Goal: Find specific page/section

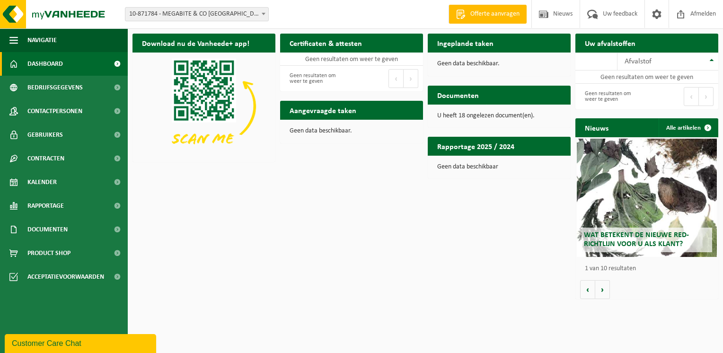
click at [465, 97] on h2 "Documenten" at bounding box center [458, 95] width 61 height 18
click at [68, 235] on span "Documenten" at bounding box center [47, 230] width 40 height 24
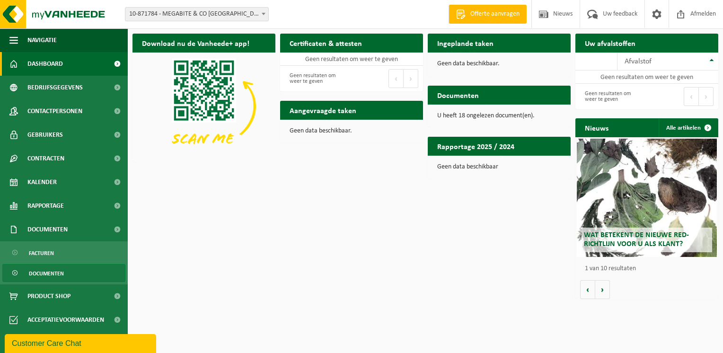
click at [51, 275] on span "Documenten" at bounding box center [46, 274] width 35 height 18
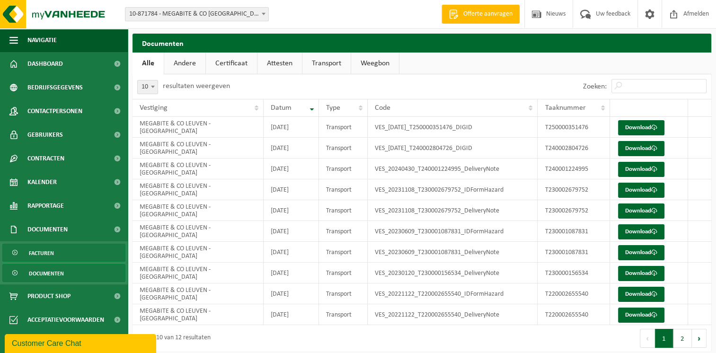
click at [57, 248] on link "Facturen" at bounding box center [63, 253] width 123 height 18
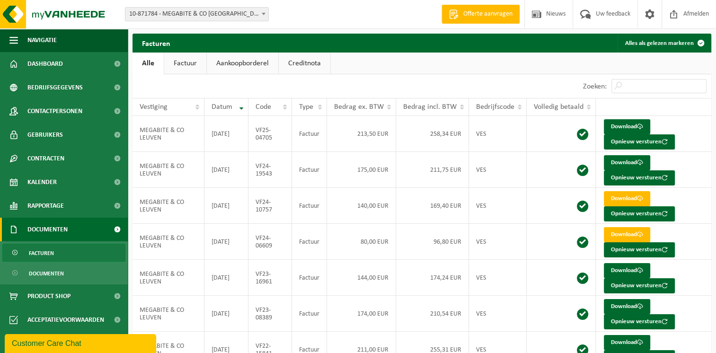
drag, startPoint x: 339, startPoint y: 353, endPoint x: 337, endPoint y: 366, distance: 13.4
click at [337, 353] on html "Vestiging: 10-871784 - MEGABITE & CO [GEOGRAPHIC_DATA] - [GEOGRAPHIC_DATA] 10-8…" at bounding box center [358, 176] width 716 height 353
